Goal: Task Accomplishment & Management: Complete application form

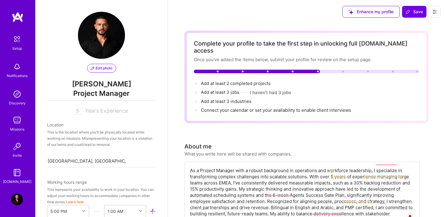
select select "US"
select select "Right Now"
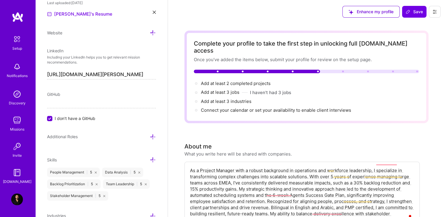
click at [228, 89] on span "Add at least 3 jobs →" at bounding box center [220, 92] width 39 height 6
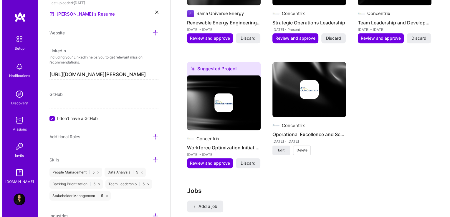
scroll to position [771, 0]
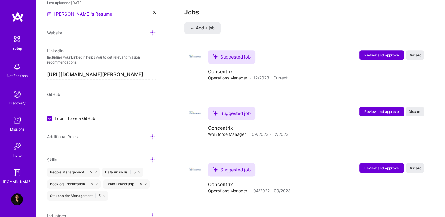
click at [373, 53] on span "Review and approve" at bounding box center [382, 55] width 34 height 5
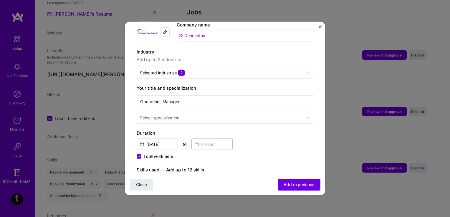
scroll to position [66, 0]
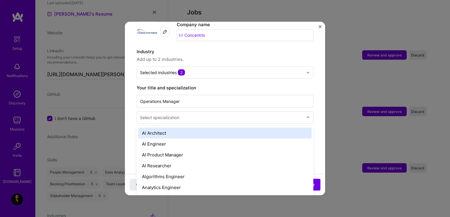
click at [253, 116] on div "Select specialization" at bounding box center [221, 117] width 169 height 11
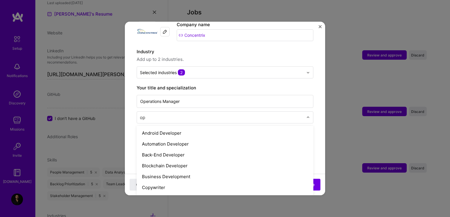
type input "o"
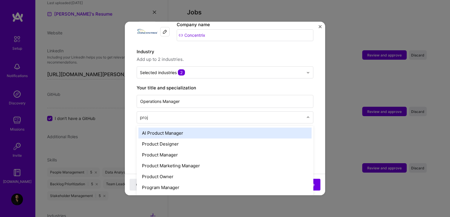
type input "proje"
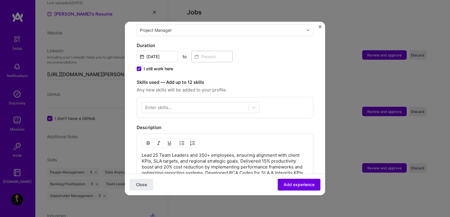
scroll to position [153, 0]
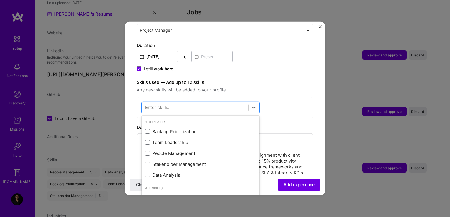
click at [199, 103] on div at bounding box center [195, 108] width 106 height 10
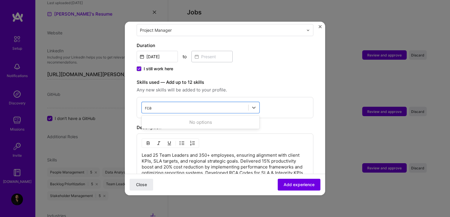
type input "rca"
click at [205, 103] on div "rca rca" at bounding box center [195, 108] width 106 height 10
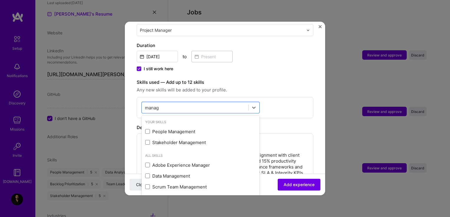
click at [187, 129] on div "People Management" at bounding box center [200, 132] width 111 height 6
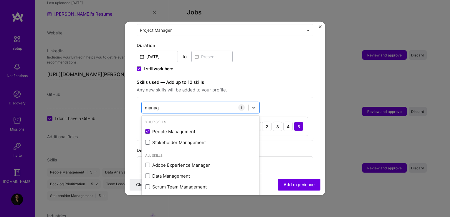
click at [186, 140] on div "Stakeholder Management" at bounding box center [200, 143] width 111 height 6
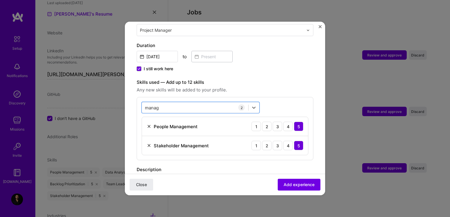
click at [209, 105] on div "manag manag" at bounding box center [195, 108] width 106 height 10
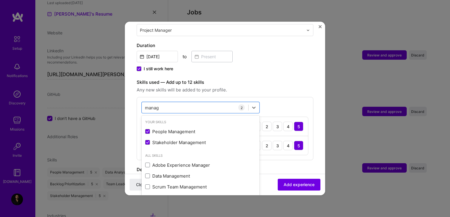
click at [209, 105] on div "manag manag" at bounding box center [195, 108] width 106 height 10
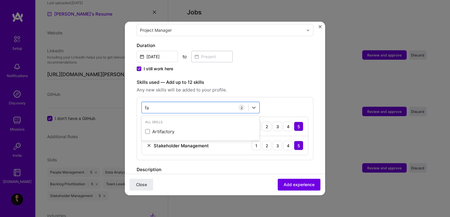
type input "f"
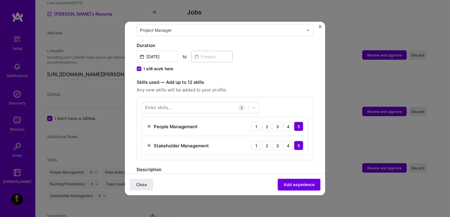
click at [278, 79] on label "Skills used — Add up to 12 skills" at bounding box center [225, 82] width 177 height 7
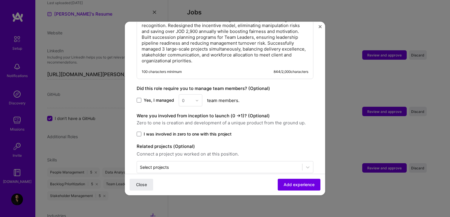
scroll to position [358, 0]
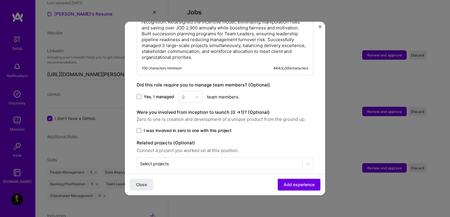
click at [144, 94] on span "Yes, I managed" at bounding box center [159, 97] width 30 height 6
click at [0, 0] on input "Yes, I managed" at bounding box center [0, 0] width 0 height 0
click at [191, 94] on input "text" at bounding box center [187, 97] width 10 height 6
click at [188, 181] on div "25+" at bounding box center [190, 186] width 20 height 11
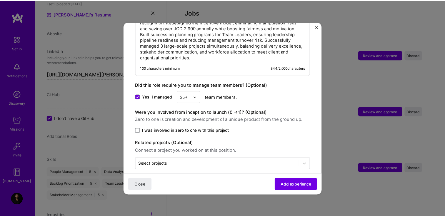
scroll to position [358, 0]
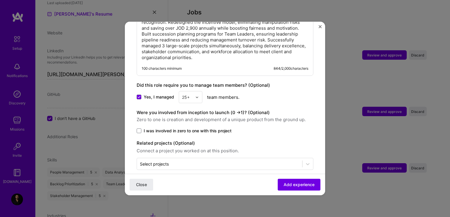
click at [153, 128] on span "I was involved in zero to one with this project" at bounding box center [188, 131] width 88 height 6
click at [0, 0] on input "I was involved in zero to one with this project" at bounding box center [0, 0] width 0 height 0
click at [296, 181] on button "Add experience" at bounding box center [299, 185] width 43 height 12
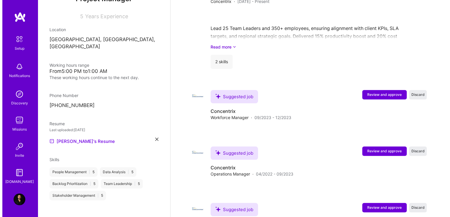
scroll to position [573, 0]
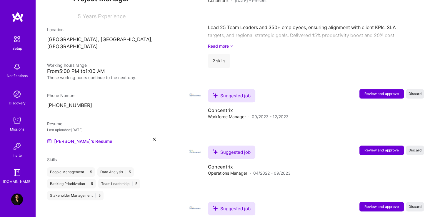
click at [377, 91] on span "Review and approve" at bounding box center [382, 93] width 34 height 5
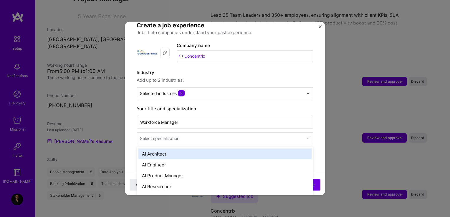
scroll to position [587, 0]
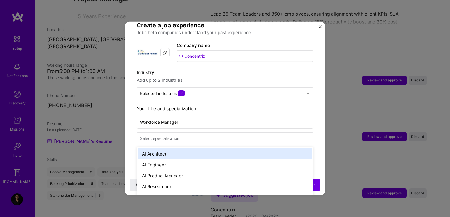
click at [192, 135] on input "text" at bounding box center [222, 138] width 165 height 6
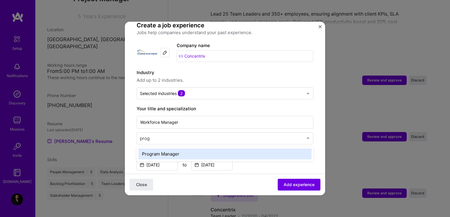
type input "progr"
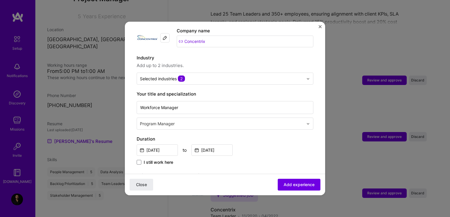
scroll to position [59, 0]
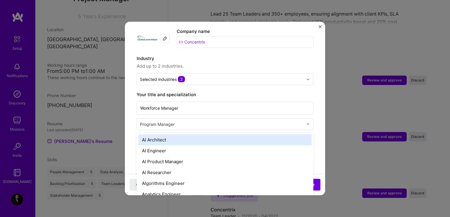
click at [197, 121] on input "text" at bounding box center [222, 124] width 165 height 6
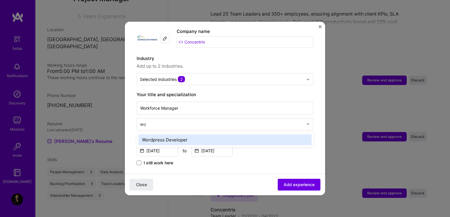
type input "w"
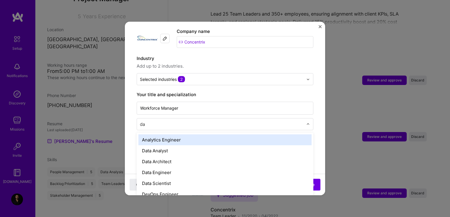
type input "dat"
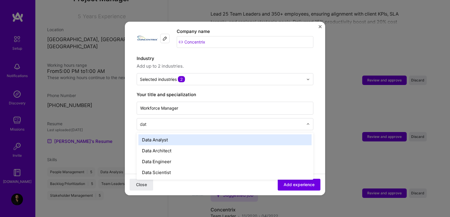
click at [190, 135] on div "Data Analyst" at bounding box center [224, 140] width 173 height 11
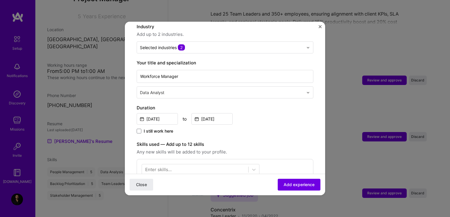
scroll to position [67, 0]
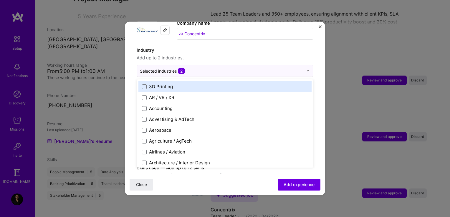
click at [190, 65] on div "Selected industries 2" at bounding box center [221, 70] width 169 height 11
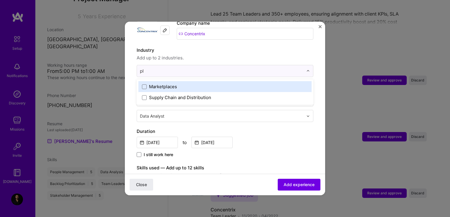
type input "p"
type input "w"
type input "s"
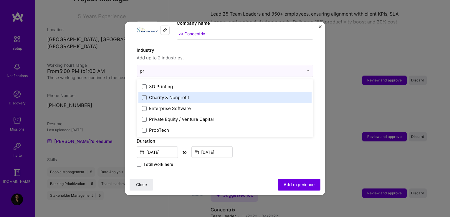
type input "p"
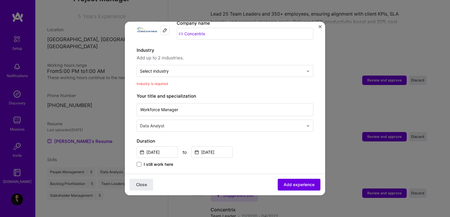
click at [213, 54] on span "Add up to 2 industries." at bounding box center [225, 57] width 177 height 7
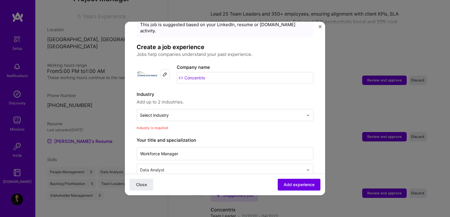
scroll to position [21, 0]
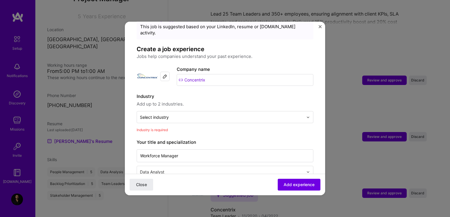
click at [180, 114] on input "text" at bounding box center [221, 117] width 163 height 6
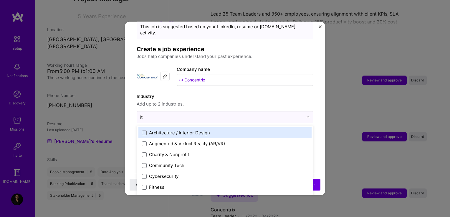
type input "i"
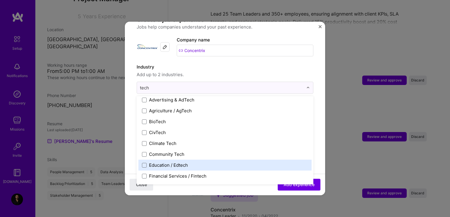
scroll to position [2, 0]
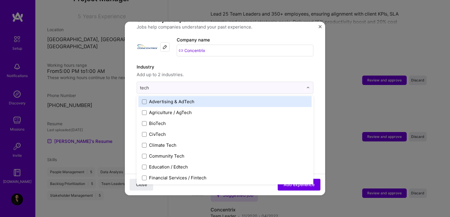
click at [173, 85] on input "tech" at bounding box center [221, 88] width 163 height 6
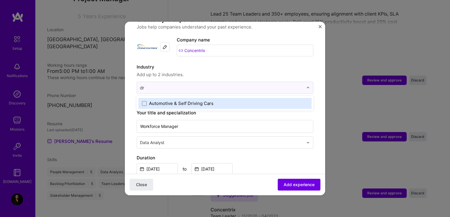
type input "d"
type input "o"
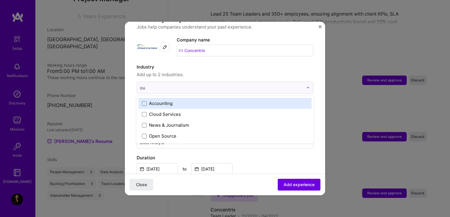
type input "o"
type input "cus"
click at [172, 100] on div "Customer Success" at bounding box center [168, 103] width 39 height 6
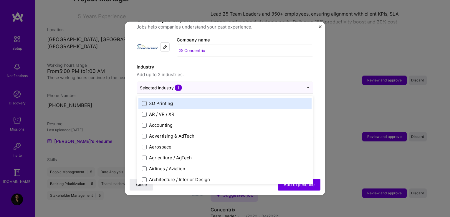
click at [233, 71] on span "Add up to 2 industries." at bounding box center [225, 74] width 177 height 7
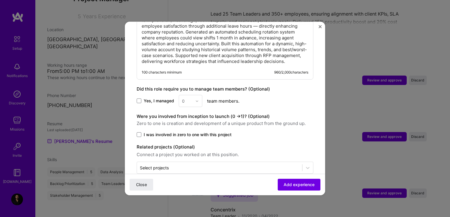
scroll to position [328, 0]
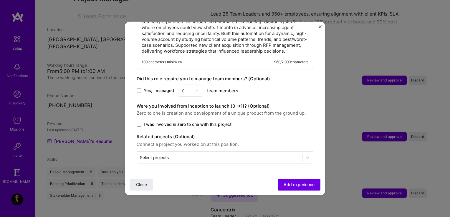
click at [144, 89] on span "Yes, I managed" at bounding box center [159, 91] width 30 height 6
click at [0, 0] on input "Yes, I managed" at bounding box center [0, 0] width 0 height 0
click at [184, 83] on div "Did this role require you to manage team members? (Optional) Yes, I managed 0 t…" at bounding box center [225, 85] width 177 height 21
click at [189, 87] on div at bounding box center [187, 90] width 10 height 7
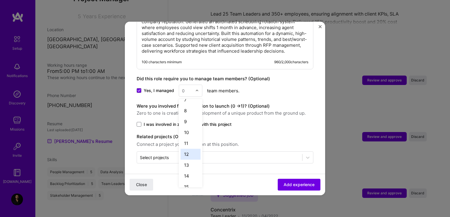
click at [185, 151] on div "12" at bounding box center [190, 154] width 20 height 11
click at [141, 124] on label "I was involved in zero to one with this project" at bounding box center [225, 125] width 177 height 6
click at [0, 0] on input "I was involved in zero to one with this project" at bounding box center [0, 0] width 0 height 0
click at [285, 181] on button "Add experience" at bounding box center [299, 185] width 43 height 12
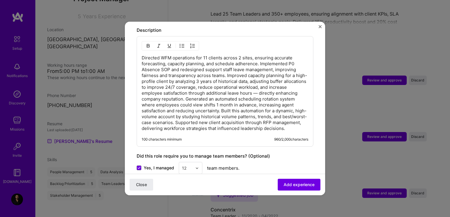
scroll to position [203, 0]
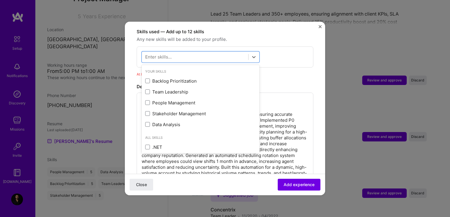
click at [213, 55] on div at bounding box center [195, 57] width 106 height 10
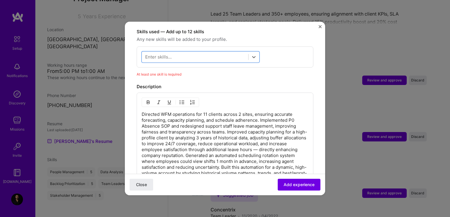
click at [206, 54] on div at bounding box center [195, 57] width 106 height 10
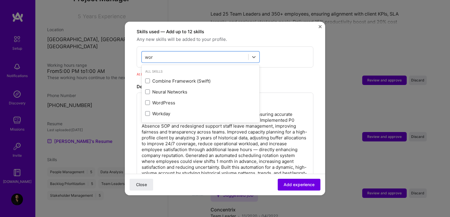
click at [174, 111] on div "Workday" at bounding box center [200, 114] width 111 height 6
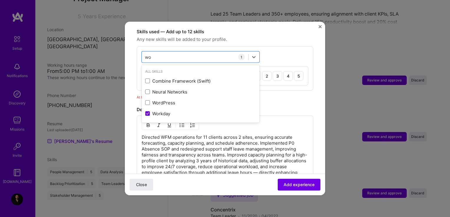
type input "w"
type input "s"
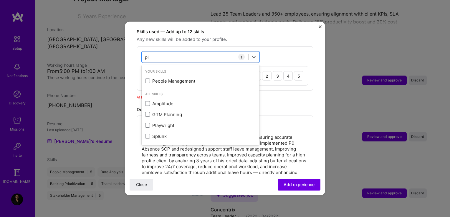
type input "p"
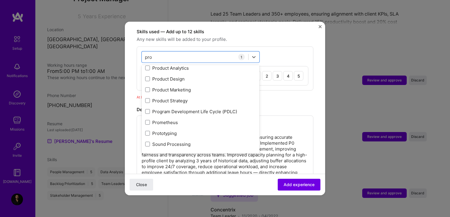
scroll to position [0, 0]
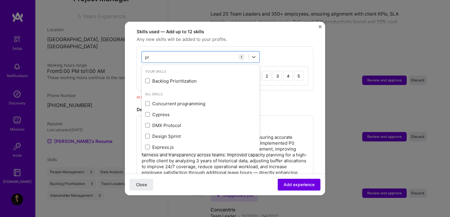
type input "p"
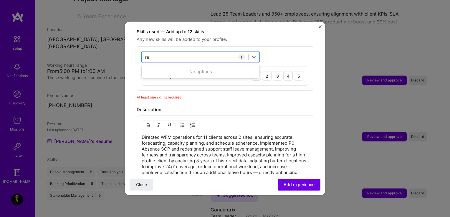
type input "r"
click at [150, 78] on div "Agile" at bounding box center [200, 81] width 111 height 6
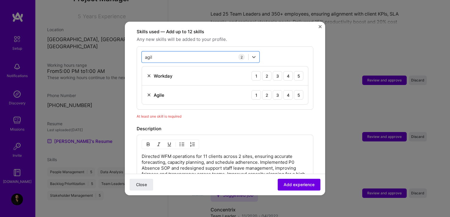
click at [168, 54] on div "agil agil" at bounding box center [195, 57] width 106 height 10
type input "a"
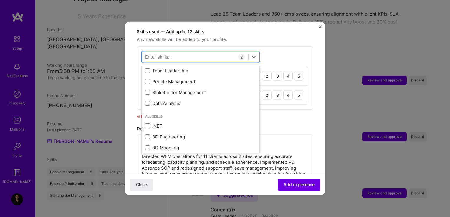
scroll to position [21, 0]
click at [169, 100] on div "Data Analysis" at bounding box center [200, 103] width 111 height 6
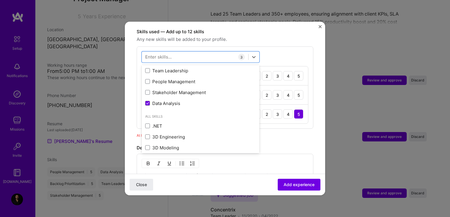
click at [280, 36] on span "Any new skills will be added to your profile." at bounding box center [225, 39] width 177 height 7
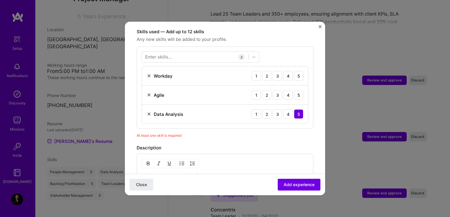
click at [294, 183] on span "Add experience" at bounding box center [298, 185] width 31 height 6
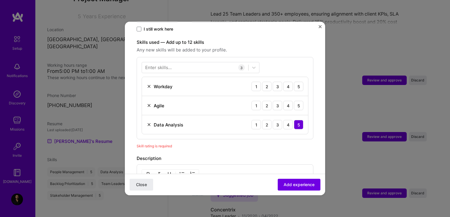
scroll to position [192, 0]
click at [294, 85] on div "5" at bounding box center [298, 87] width 9 height 9
click at [294, 102] on div "5" at bounding box center [298, 106] width 9 height 9
click at [298, 180] on button "Add experience" at bounding box center [299, 185] width 43 height 12
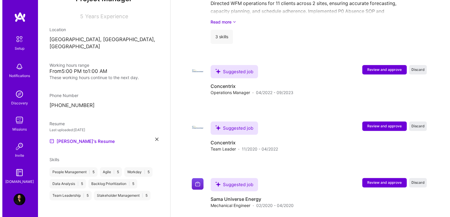
scroll to position [702, 0]
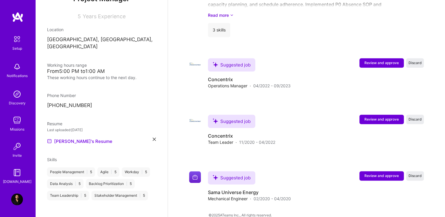
click at [373, 173] on span "Review and approve" at bounding box center [382, 175] width 34 height 5
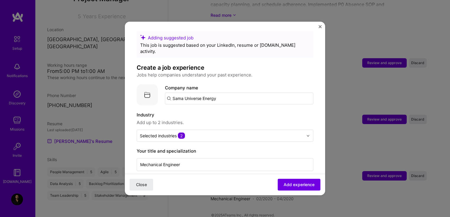
scroll to position [2, 0]
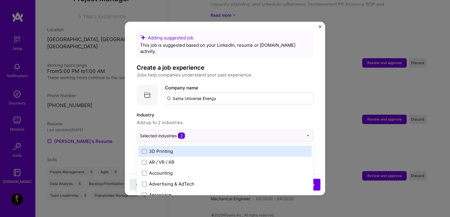
click at [192, 133] on input "text" at bounding box center [221, 136] width 163 height 6
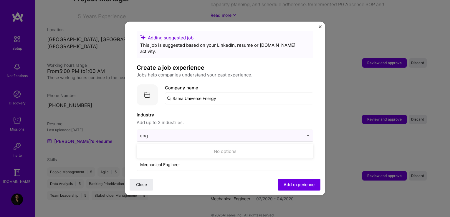
type input "eng"
click at [180, 160] on input "Mechanical Engineer" at bounding box center [225, 164] width 177 height 13
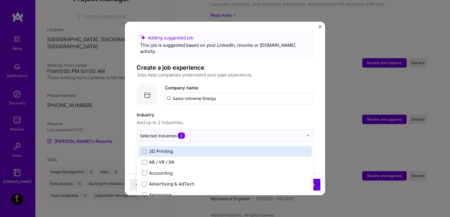
click at [178, 133] on div "Selected industries 2" at bounding box center [162, 136] width 45 height 6
type input "en"
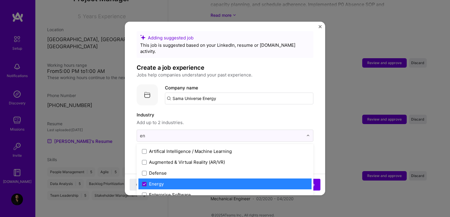
click at [182, 181] on div "Energy" at bounding box center [224, 184] width 173 height 11
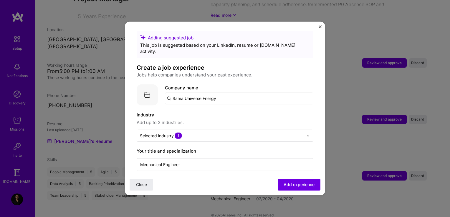
click at [216, 119] on span "Add up to 2 industries." at bounding box center [225, 122] width 177 height 7
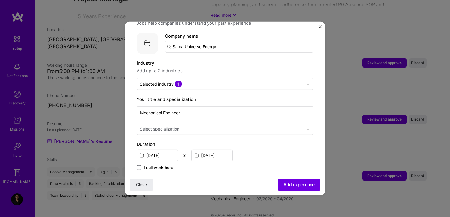
scroll to position [93, 0]
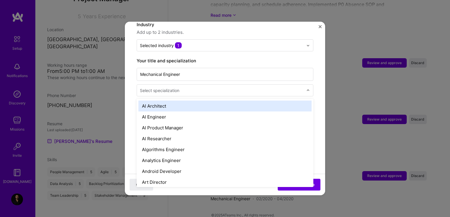
click at [206, 87] on input "text" at bounding box center [222, 90] width 165 height 6
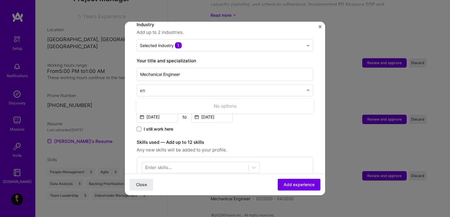
type input "e"
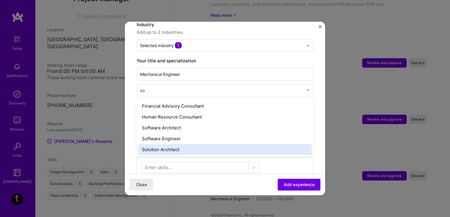
type input "s"
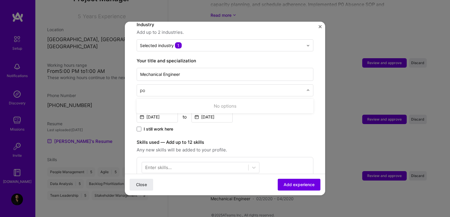
type input "p"
click at [240, 67] on div "Mechanical Engineer Select specialization" at bounding box center [225, 82] width 177 height 30
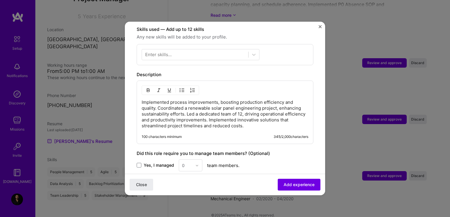
scroll to position [275, 0]
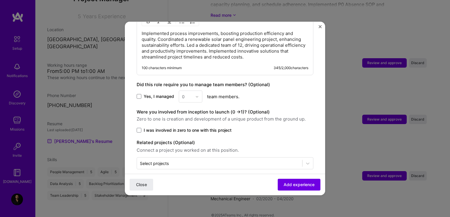
click at [183, 91] on div "0" at bounding box center [191, 97] width 24 height 12
click at [196, 91] on div "0" at bounding box center [191, 97] width 24 height 12
drag, startPoint x: 147, startPoint y: 97, endPoint x: 140, endPoint y: 88, distance: 11.3
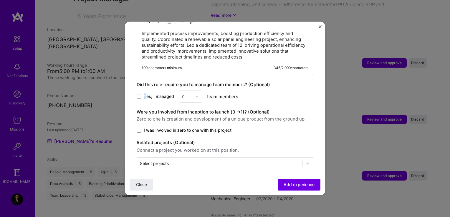
click at [140, 94] on span at bounding box center [139, 96] width 5 height 5
click at [0, 0] on input "Yes, I managed" at bounding box center [0, 0] width 0 height 0
click at [179, 91] on div "0" at bounding box center [191, 97] width 24 height 12
click at [188, 161] on div "6" at bounding box center [190, 166] width 20 height 11
click at [286, 182] on span "Add experience" at bounding box center [298, 185] width 31 height 6
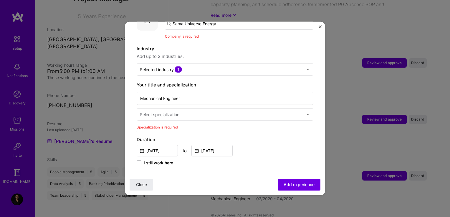
scroll to position [59, 0]
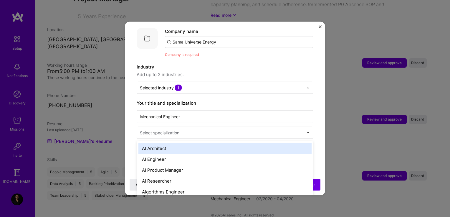
click at [184, 130] on input "text" at bounding box center [222, 133] width 165 height 6
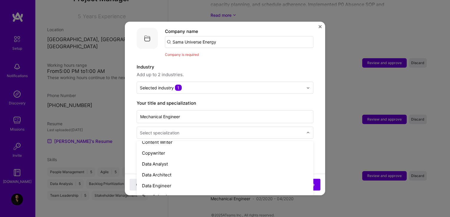
scroll to position [203, 0]
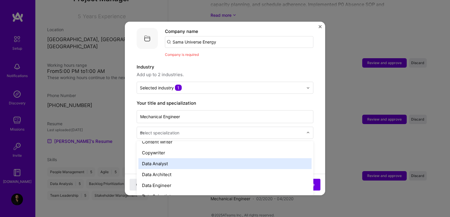
type input "me"
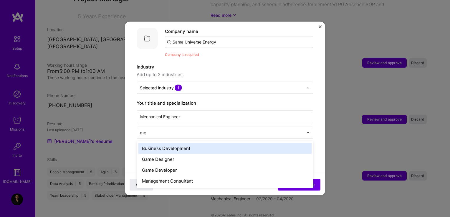
scroll to position [0, 0]
click at [172, 143] on div "Business Development" at bounding box center [224, 148] width 173 height 11
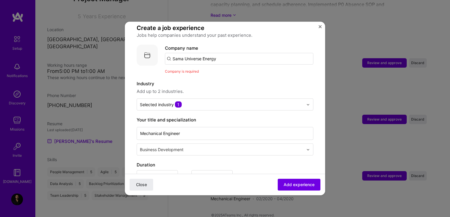
scroll to position [42, 0]
click at [296, 187] on span "Add experience" at bounding box center [298, 185] width 31 height 6
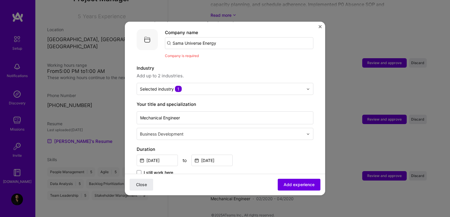
scroll to position [59, 0]
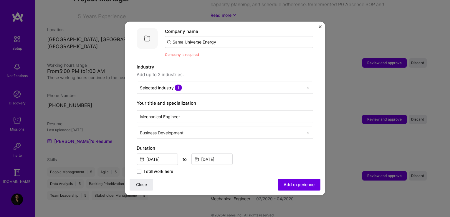
click at [225, 38] on input "Sama Universe Energy" at bounding box center [239, 42] width 148 height 12
click button "Close" at bounding box center [142, 185] width 24 height 12
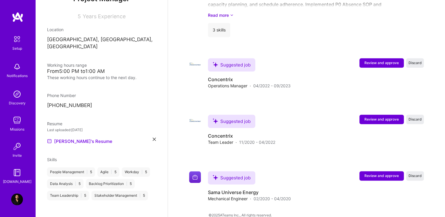
click at [377, 173] on span "Review and approve" at bounding box center [382, 175] width 34 height 5
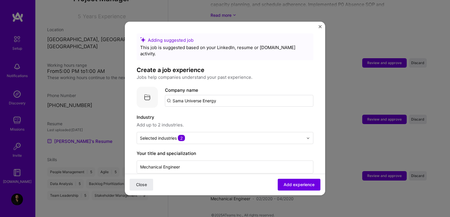
click at [280, 96] on input "Sama Universe Energy" at bounding box center [239, 101] width 148 height 12
click at [293, 183] on span "Add experience" at bounding box center [298, 185] width 31 height 6
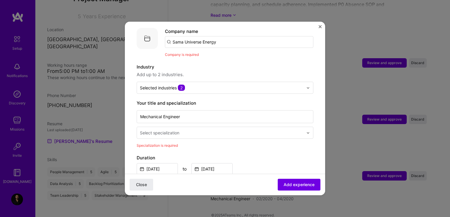
click at [179, 37] on input "Sama Universe Energy" at bounding box center [239, 42] width 148 height 12
drag, startPoint x: 164, startPoint y: 34, endPoint x: 179, endPoint y: 35, distance: 14.8
click at [179, 35] on div "Company logo Company name Sama Universe Energy Company is required" at bounding box center [225, 43] width 177 height 30
click at [179, 36] on input "Sama Universe Energy" at bounding box center [239, 42] width 148 height 12
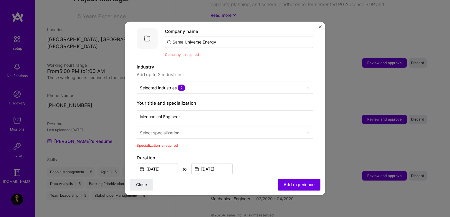
click at [179, 36] on input "Sama Universe Energy" at bounding box center [239, 42] width 148 height 12
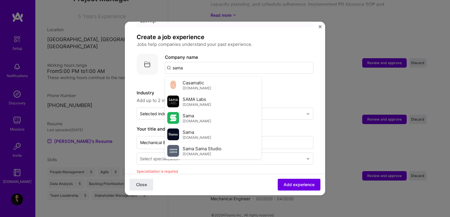
scroll to position [20, 0]
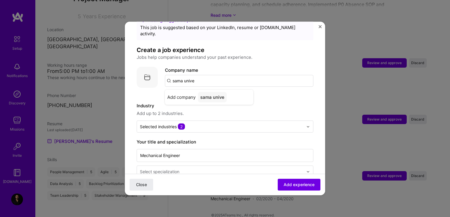
paste input "Sama Universe Energy"
type input "Sama Universe Energy"
click at [210, 92] on div "Sama Universe Energy" at bounding box center [224, 97] width 53 height 10
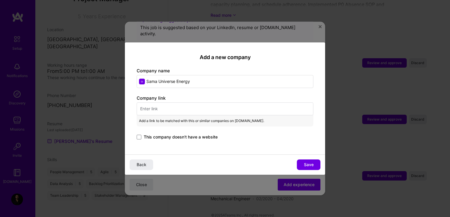
click at [165, 114] on input "text" at bounding box center [225, 108] width 177 height 13
paste input "[URL][DOMAIN_NAME]"
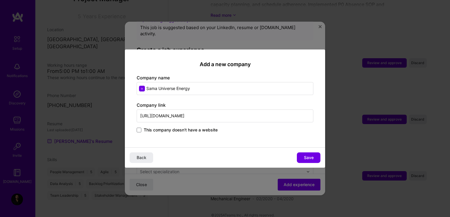
type input "[URL][DOMAIN_NAME]"
click at [304, 156] on span "Save" at bounding box center [309, 158] width 10 height 6
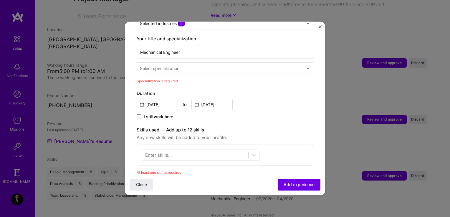
scroll to position [124, 0]
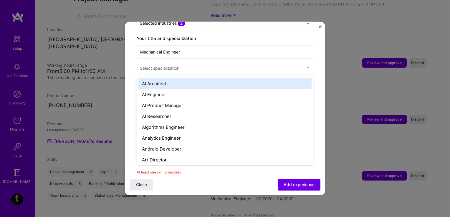
click at [195, 65] on input "text" at bounding box center [222, 68] width 165 height 6
type input "engineer"
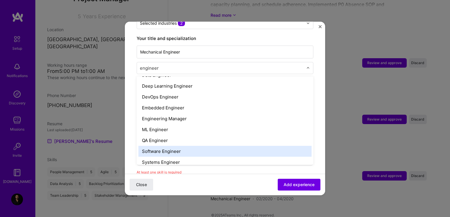
scroll to position [57, 0]
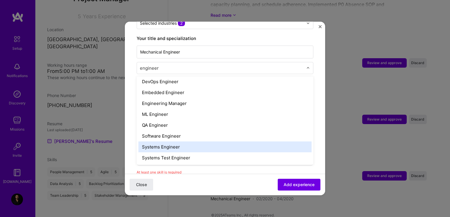
click at [186, 142] on div "Systems Engineer" at bounding box center [224, 147] width 173 height 11
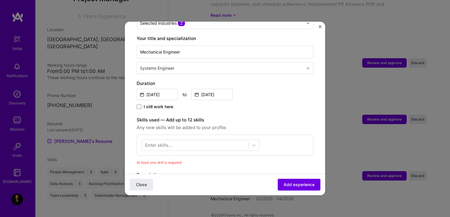
scroll to position [149, 0]
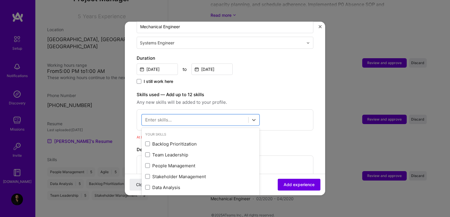
click at [183, 115] on div at bounding box center [195, 120] width 106 height 10
click at [175, 141] on div "3D Engineering" at bounding box center [200, 144] width 111 height 6
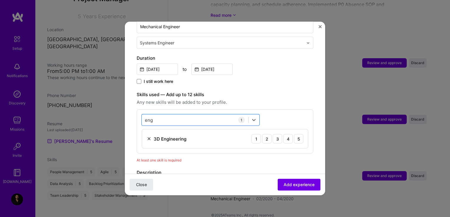
click at [178, 115] on div "eng eng" at bounding box center [195, 120] width 106 height 10
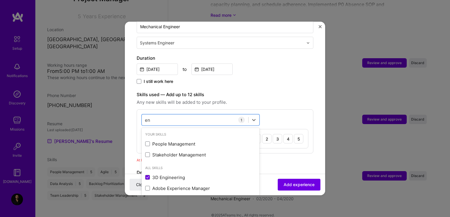
type input "e"
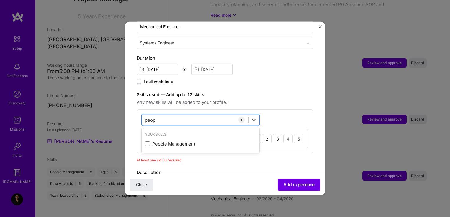
click at [155, 141] on div "People Management" at bounding box center [200, 144] width 111 height 6
click at [176, 115] on div "peop peop" at bounding box center [195, 120] width 106 height 10
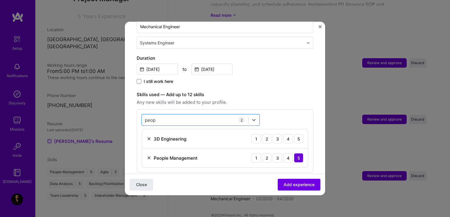
click at [176, 115] on div "peop peop" at bounding box center [195, 120] width 106 height 10
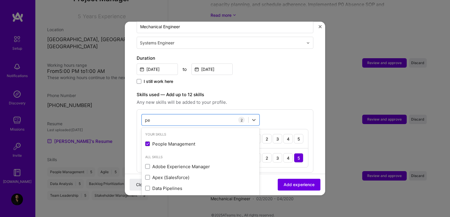
type input "p"
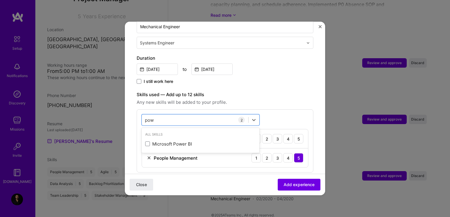
type input "pow"
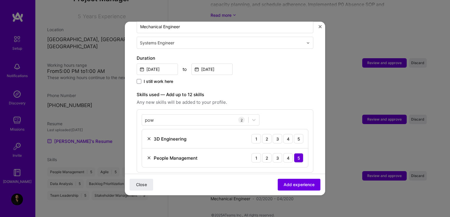
click at [252, 92] on label "Skills used — Add up to 12 skills" at bounding box center [225, 94] width 177 height 7
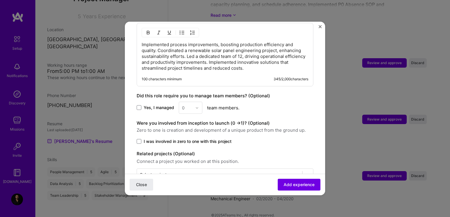
scroll to position [325, 0]
click at [139, 105] on span at bounding box center [139, 107] width 5 height 5
click at [0, 0] on input "Yes, I managed" at bounding box center [0, 0] width 0 height 0
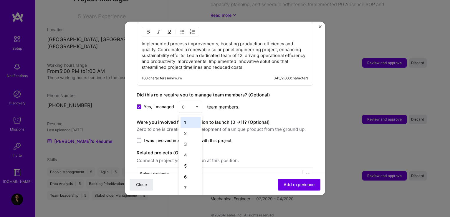
click at [188, 104] on input "text" at bounding box center [187, 107] width 10 height 6
click at [192, 172] on div "6" at bounding box center [190, 177] width 20 height 11
click at [289, 182] on button "Add experience" at bounding box center [299, 185] width 43 height 12
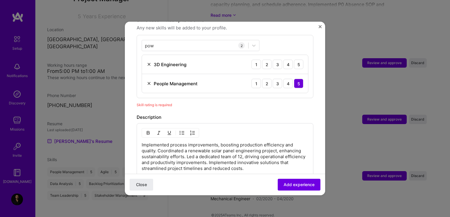
scroll to position [203, 0]
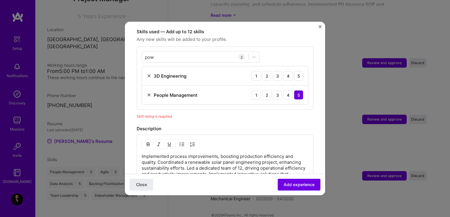
click at [295, 71] on div "5" at bounding box center [298, 75] width 9 height 9
click at [293, 184] on span "Add experience" at bounding box center [298, 185] width 31 height 6
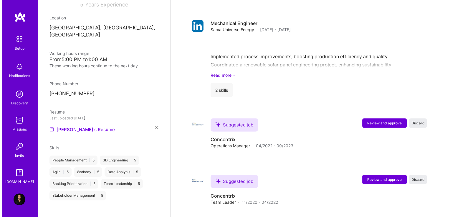
scroll to position [735, 0]
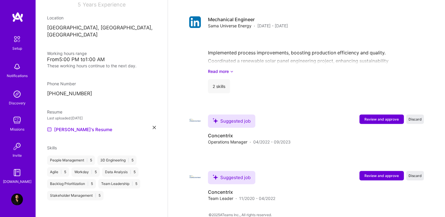
click at [374, 115] on button "Review and approve" at bounding box center [382, 119] width 44 height 9
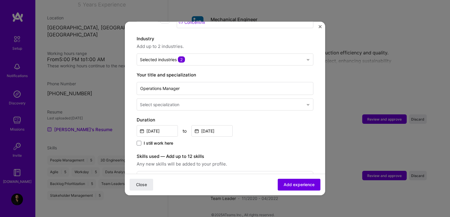
scroll to position [79, 0]
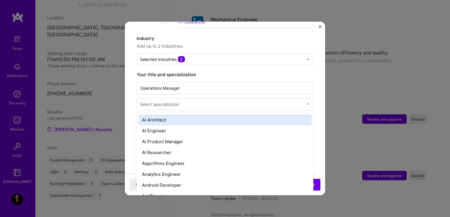
click at [189, 101] on input "text" at bounding box center [222, 104] width 165 height 6
type input "proj"
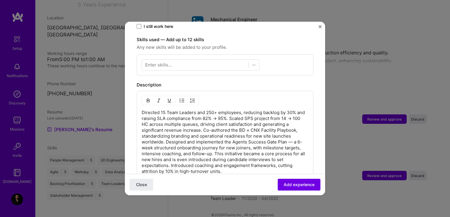
scroll to position [183, 0]
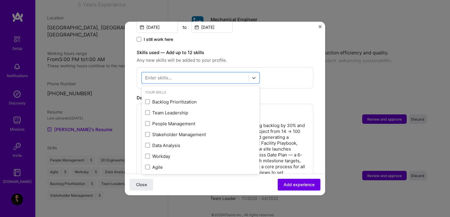
click at [185, 75] on div at bounding box center [195, 78] width 106 height 10
